Goal: Task Accomplishment & Management: Use online tool/utility

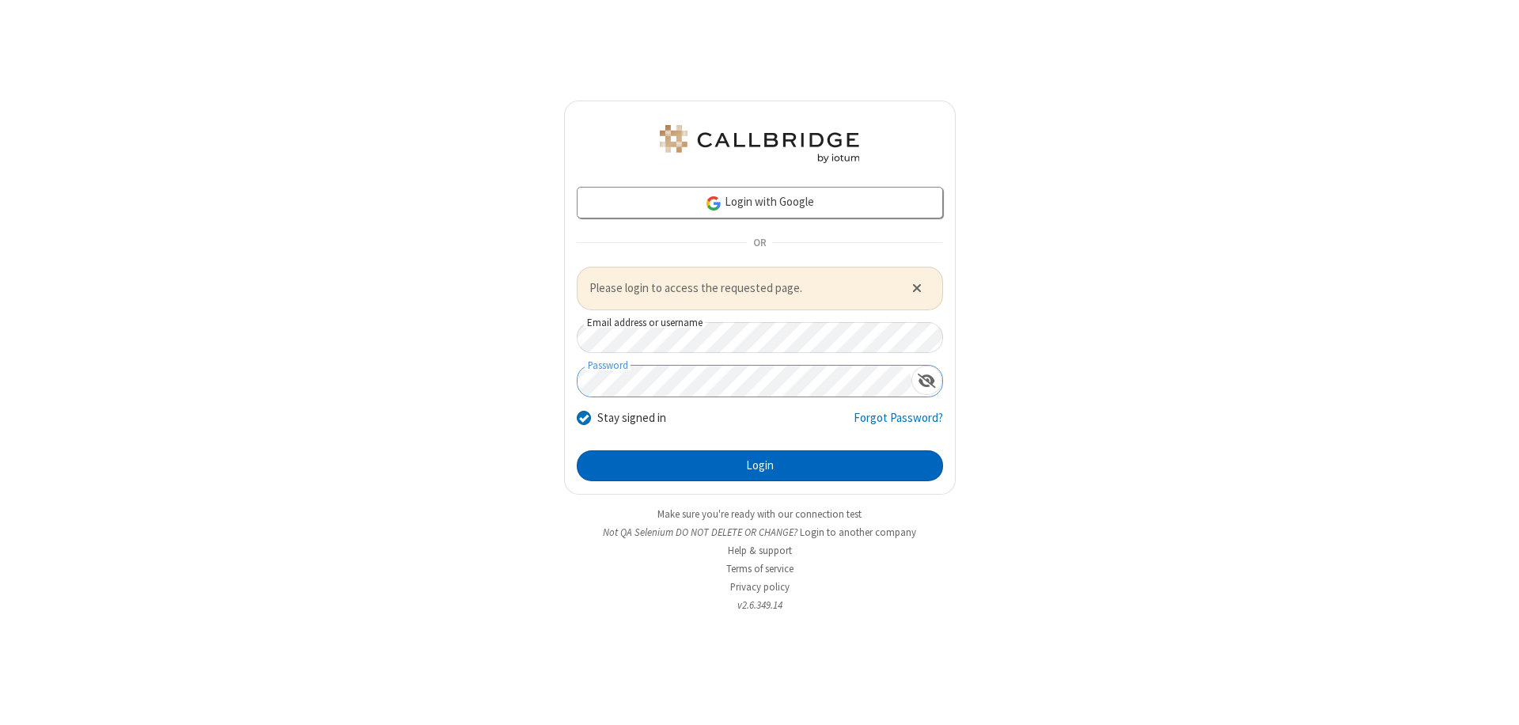
click at [760, 465] on button "Login" at bounding box center [760, 466] width 366 height 32
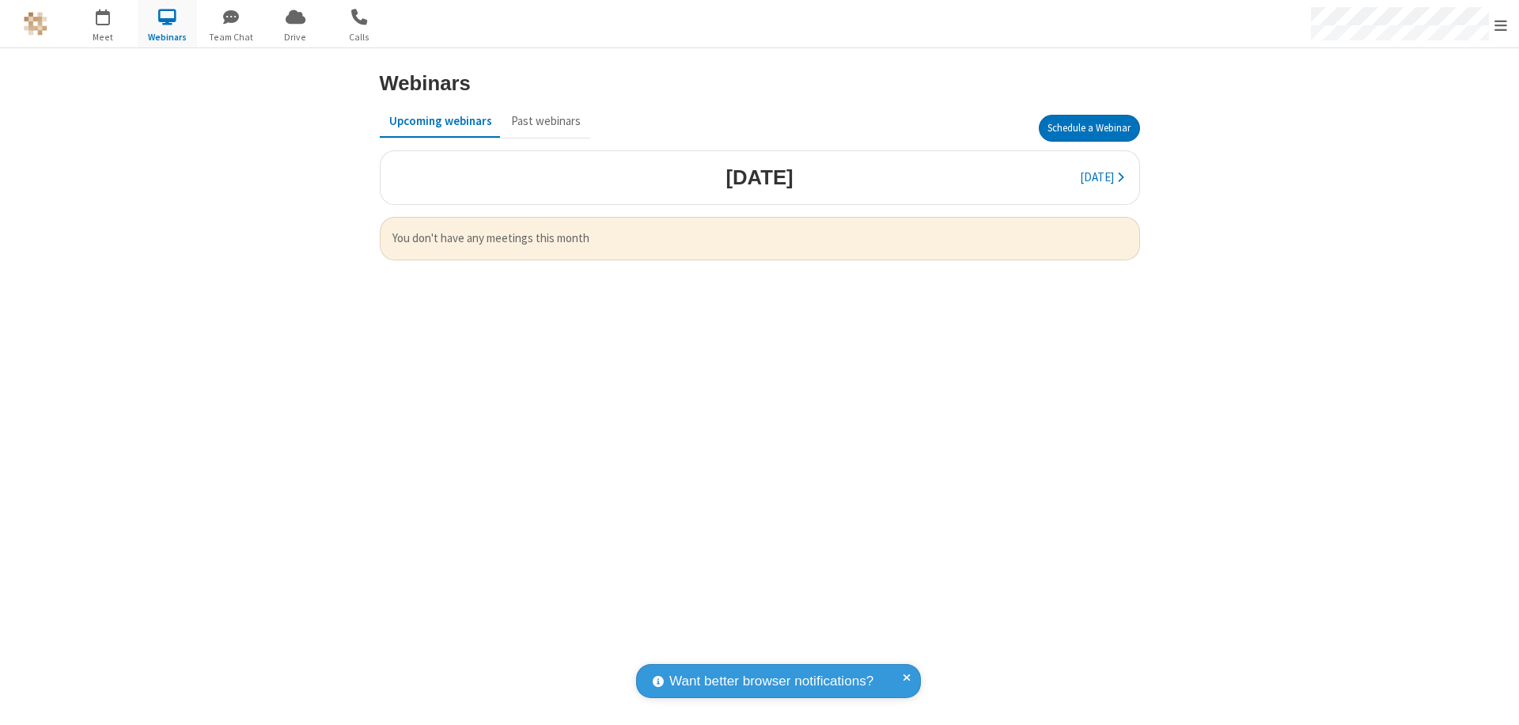
click at [1089, 128] on button "Schedule a Webinar" at bounding box center [1089, 128] width 101 height 27
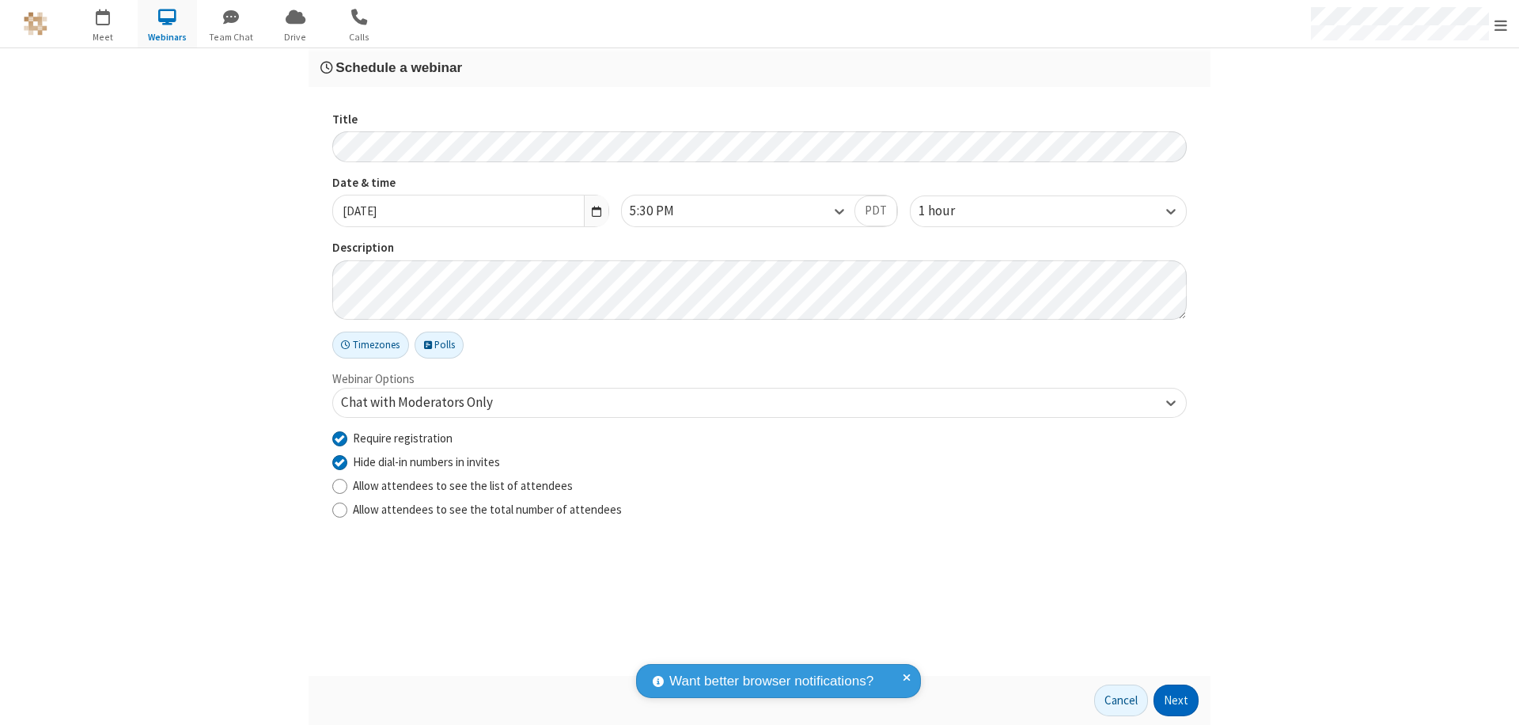
click at [339, 438] on input "Require registration" at bounding box center [339, 438] width 15 height 17
checkbox input "false"
click at [1177, 700] on button "Next" at bounding box center [1176, 700] width 45 height 32
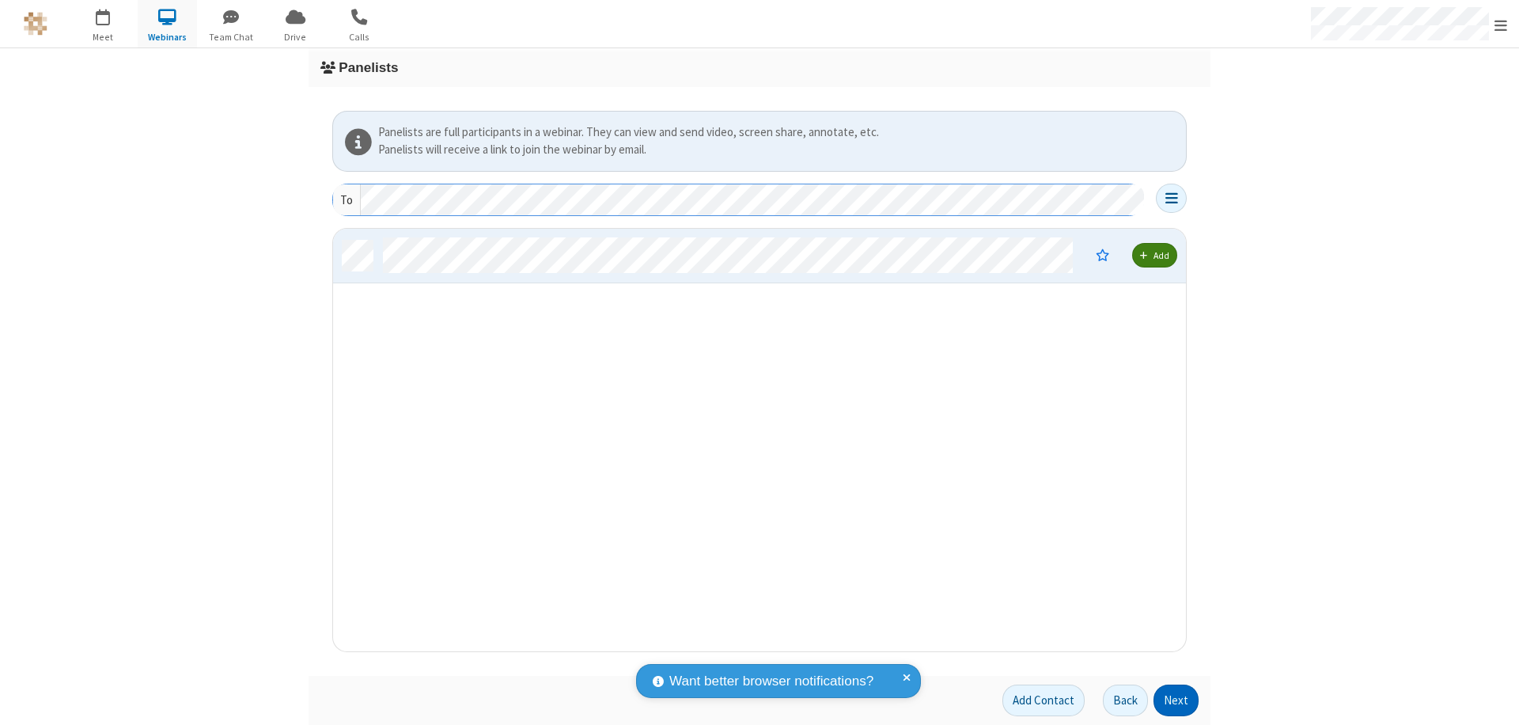
click at [1177, 700] on button "Next" at bounding box center [1176, 700] width 45 height 32
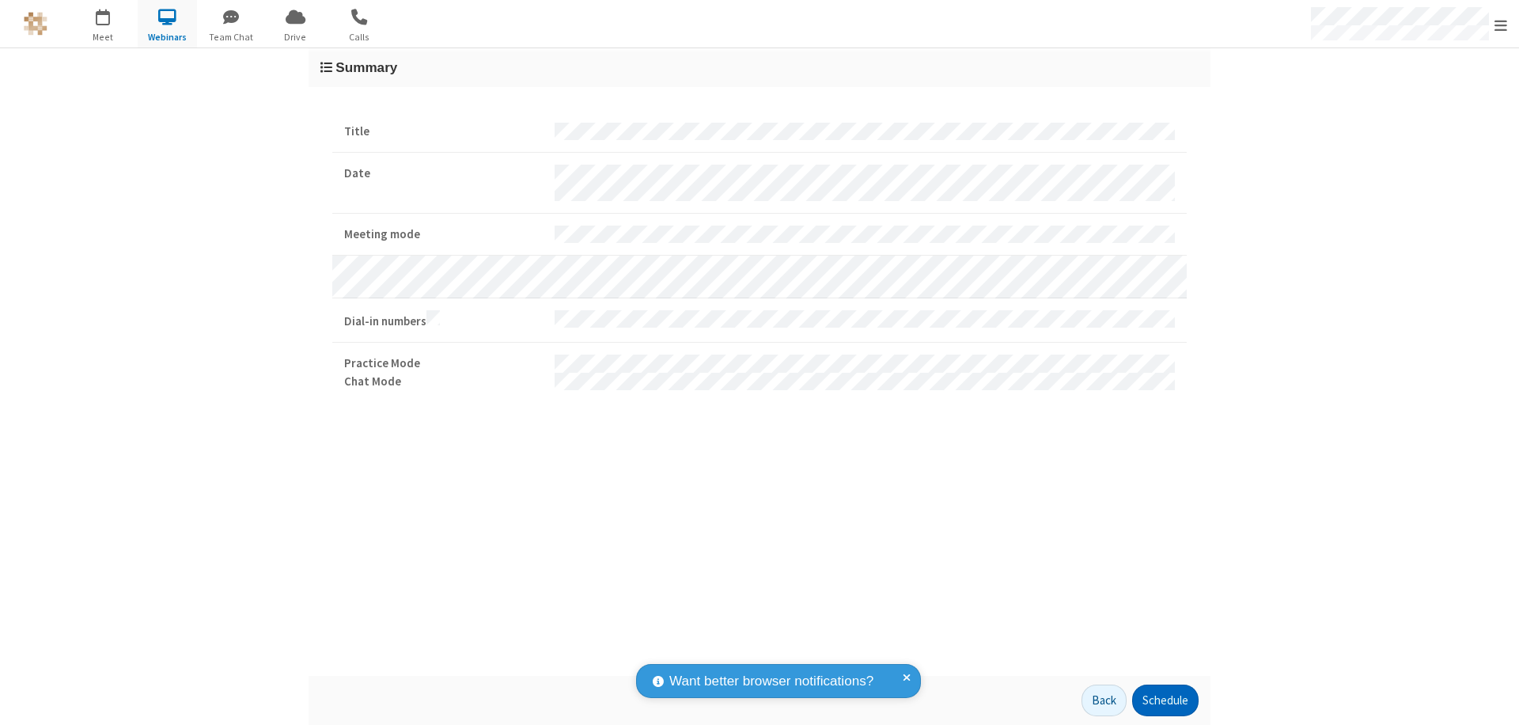
click at [1165, 700] on button "Schedule" at bounding box center [1165, 700] width 66 height 32
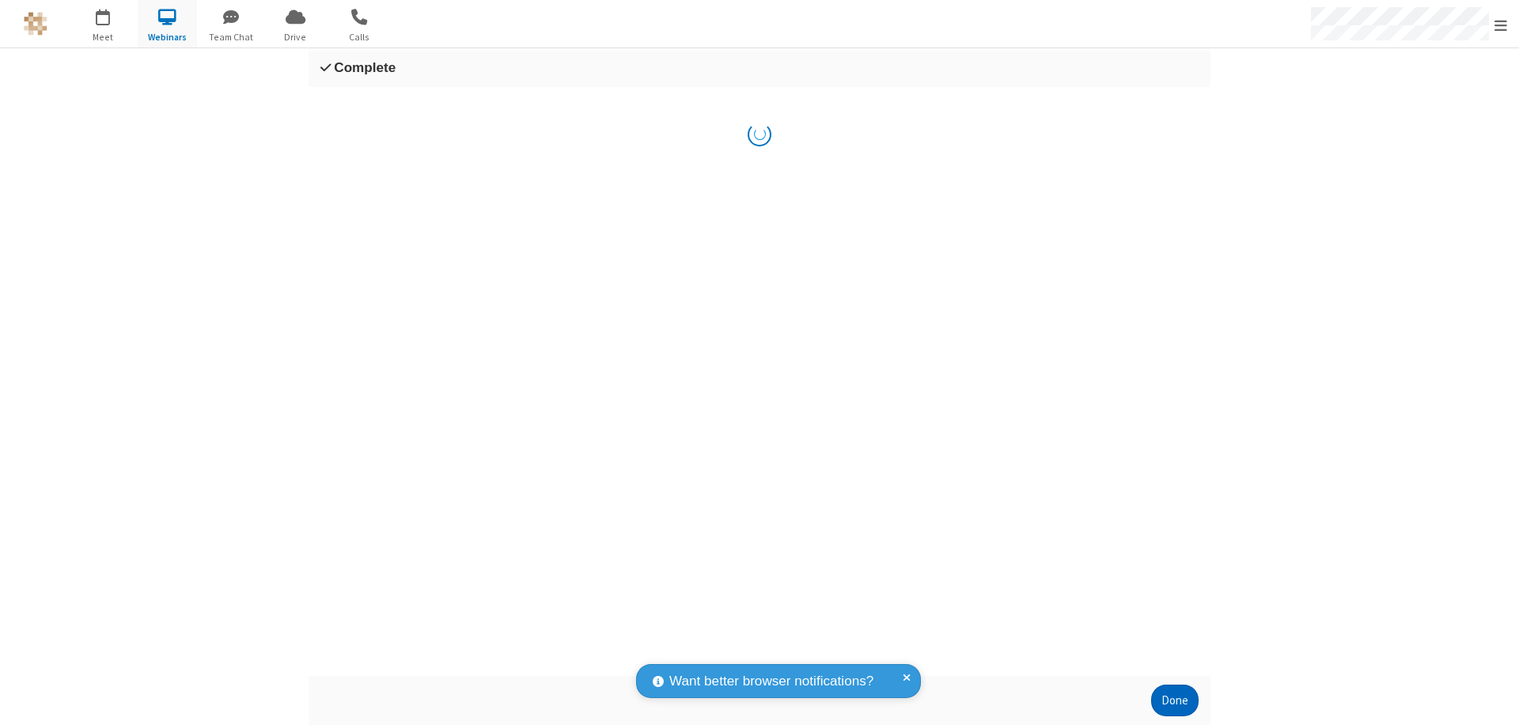
click at [1175, 700] on button "Done" at bounding box center [1174, 700] width 47 height 32
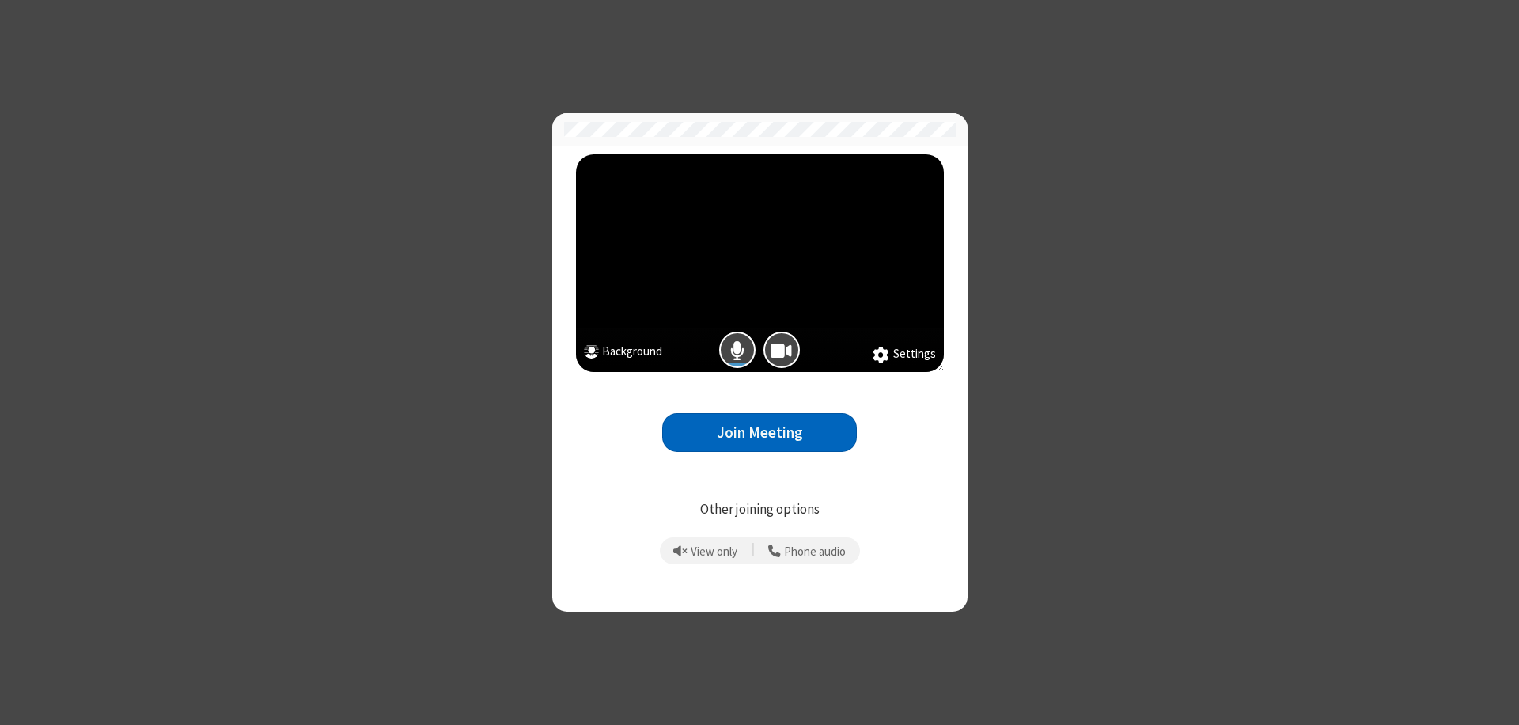
click at [760, 432] on button "Join Meeting" at bounding box center [759, 432] width 195 height 39
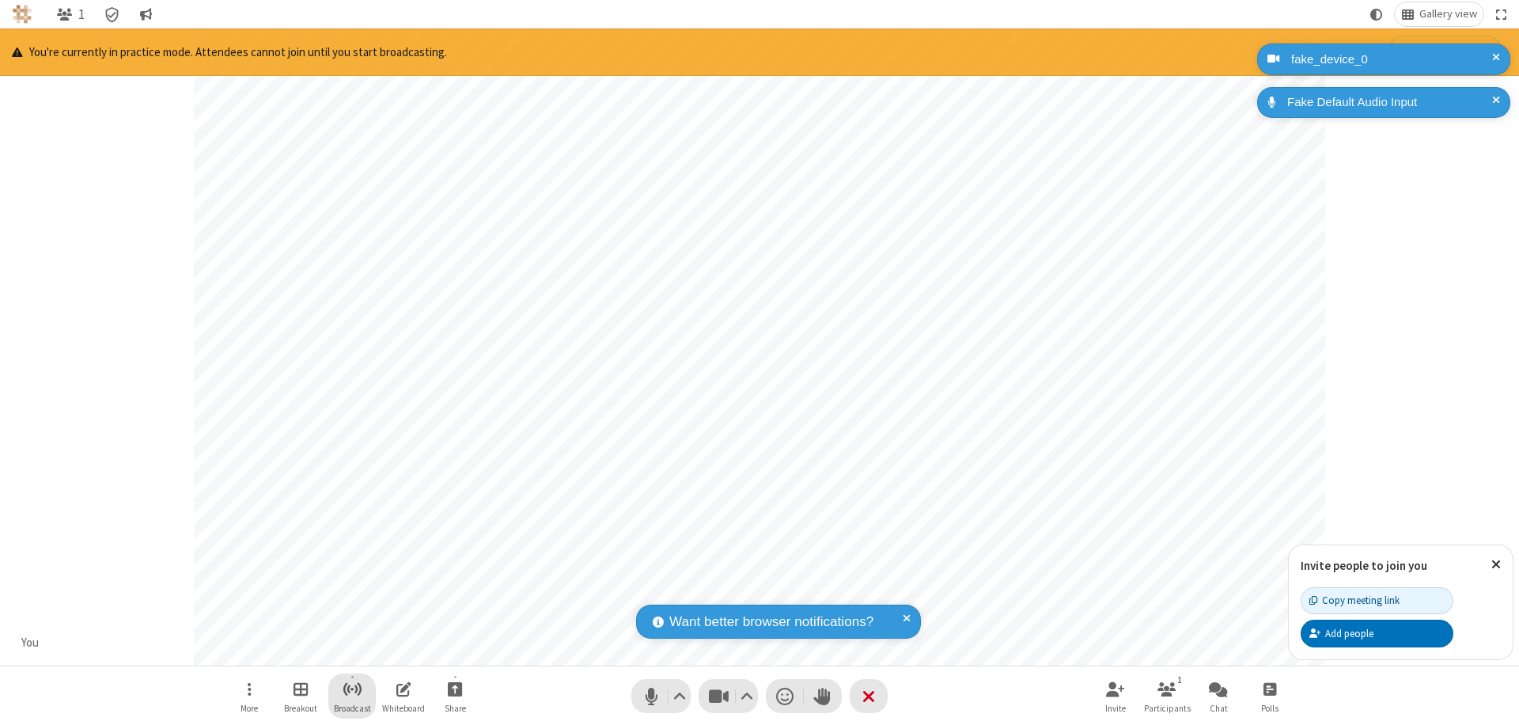
click at [351, 688] on span "Start broadcast" at bounding box center [353, 689] width 20 height 20
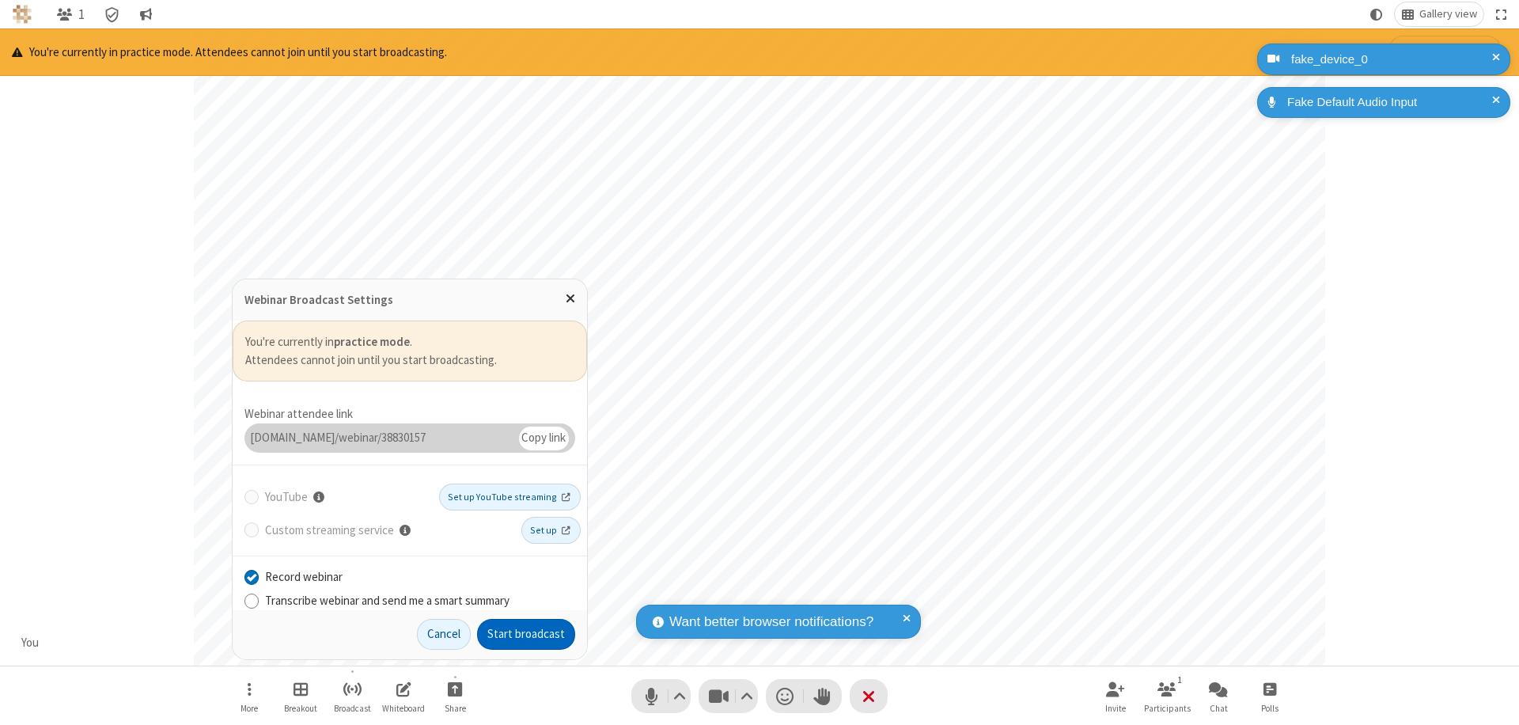
click at [526, 634] on button "Start broadcast" at bounding box center [526, 635] width 98 height 32
